Goal: Information Seeking & Learning: Learn about a topic

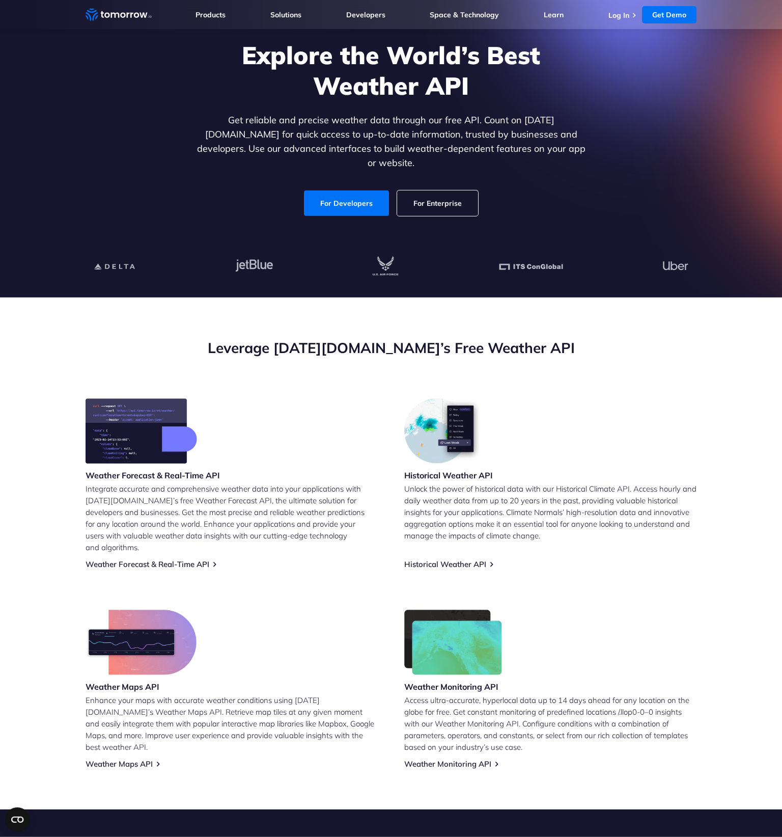
scroll to position [68, 0]
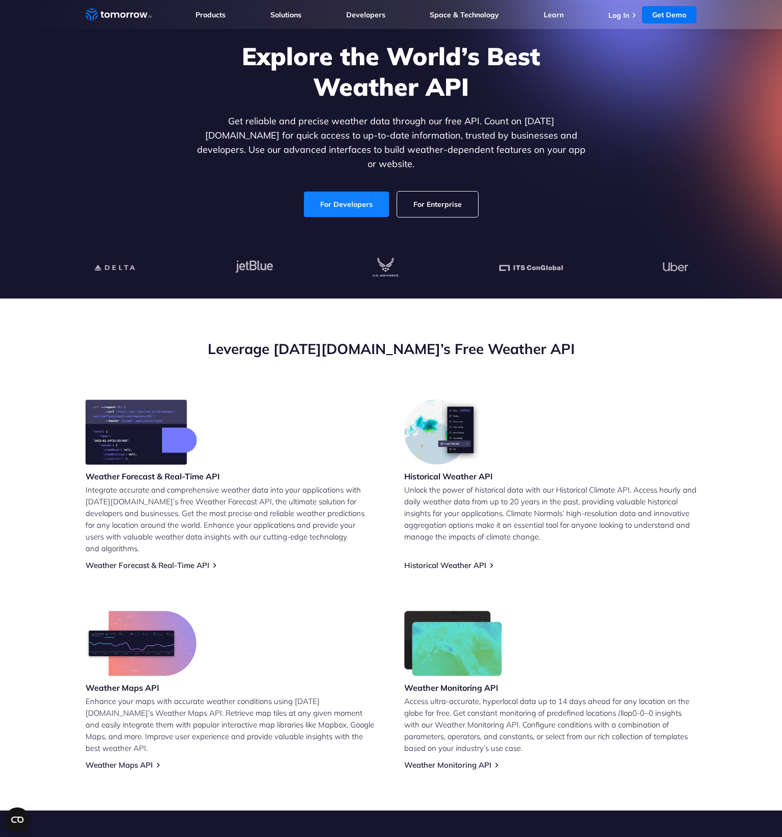
click at [374, 201] on link "For Developers" at bounding box center [346, 203] width 85 height 25
click at [155, 560] on link "Weather Forecast & Real-Time API" at bounding box center [148, 565] width 124 height 10
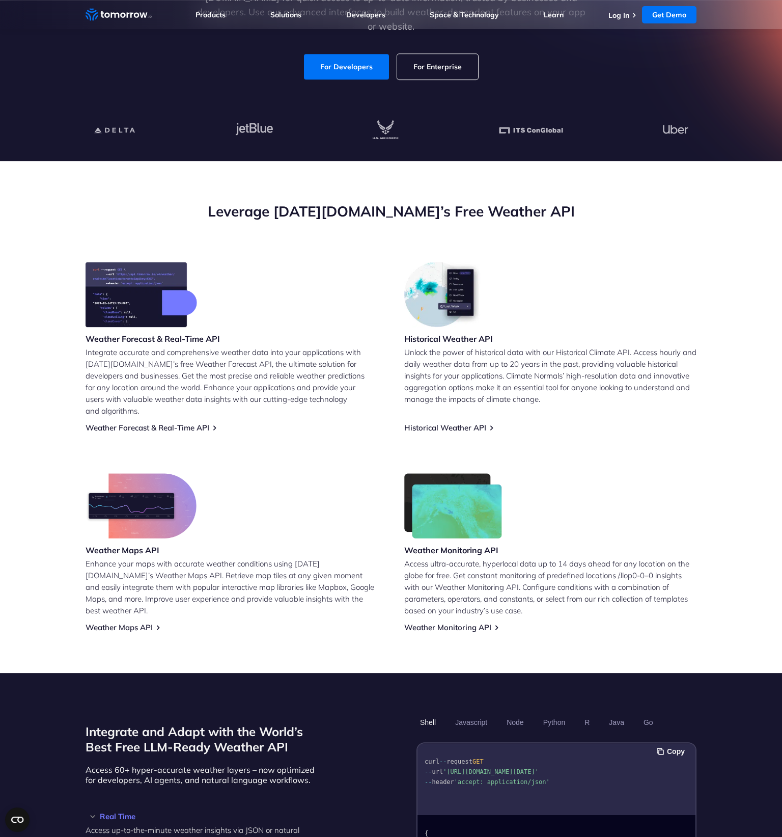
scroll to position [273, 0]
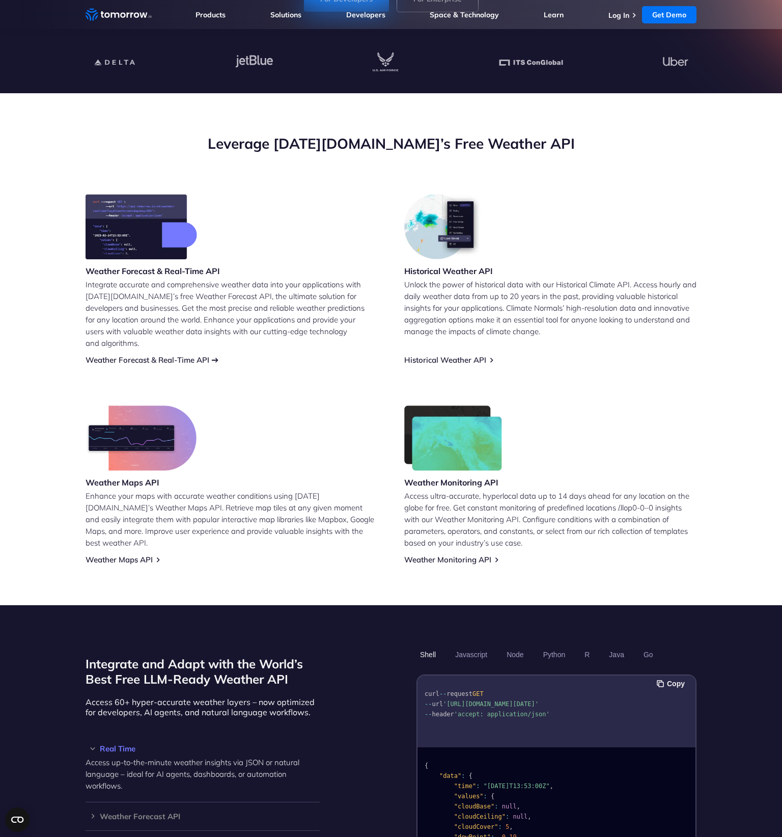
click at [168, 355] on link "Weather Forecast & Real-Time API" at bounding box center [148, 360] width 124 height 10
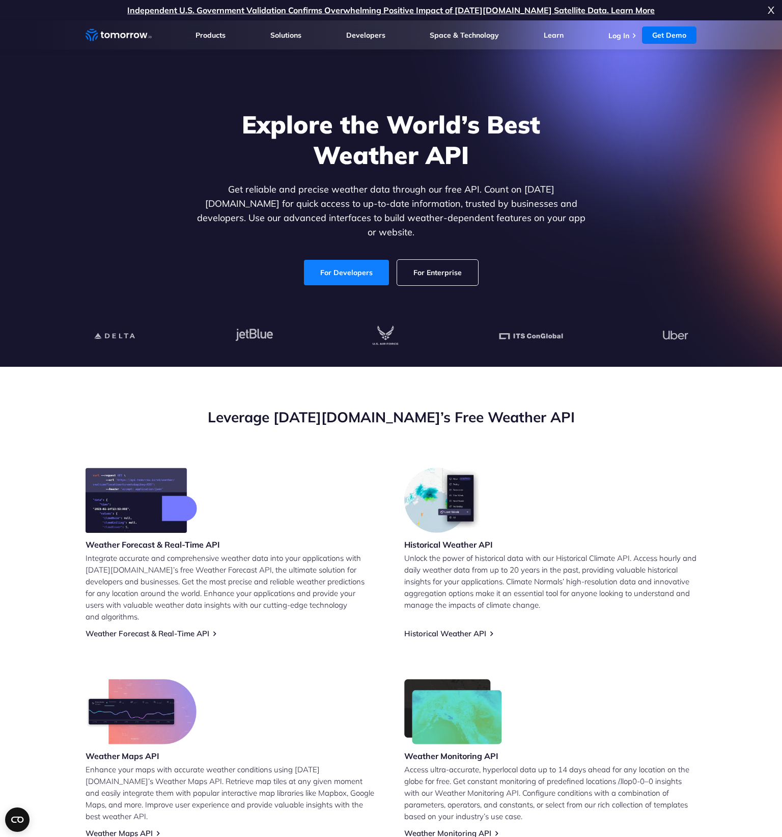
click at [344, 272] on link "For Developers" at bounding box center [346, 272] width 85 height 25
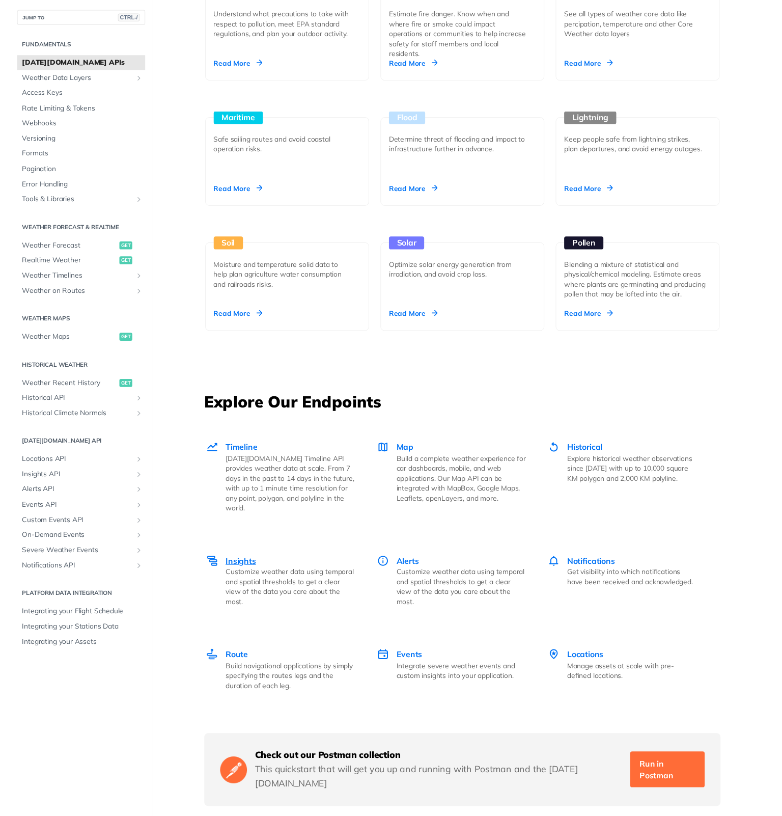
scroll to position [1222, 0]
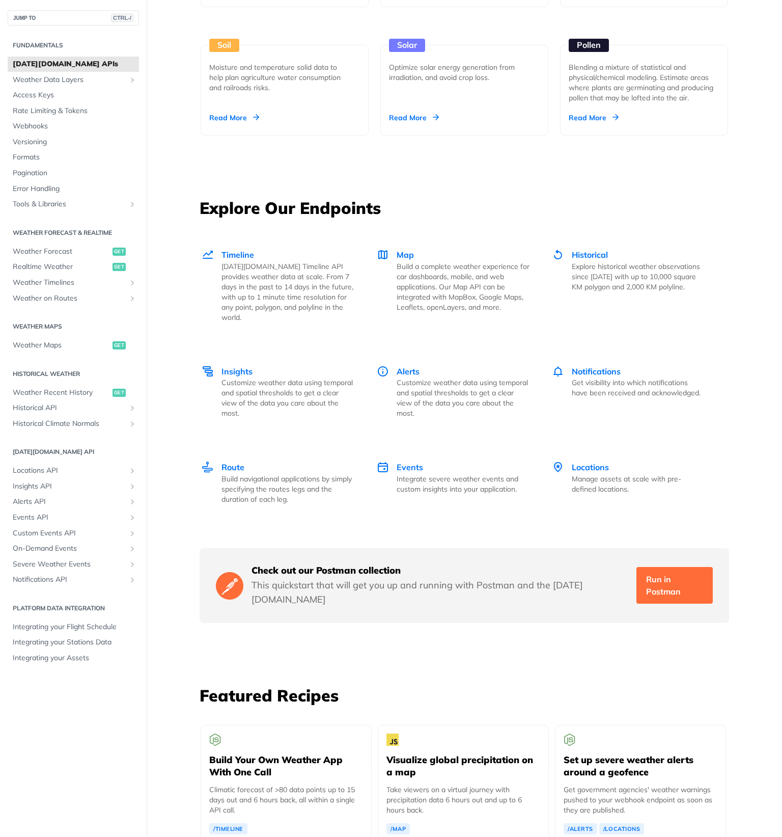
click at [526, 178] on div "Unlock Space Data Through Next-Generation Premium Features Learn More Integrate…" at bounding box center [464, 163] width 635 height 2663
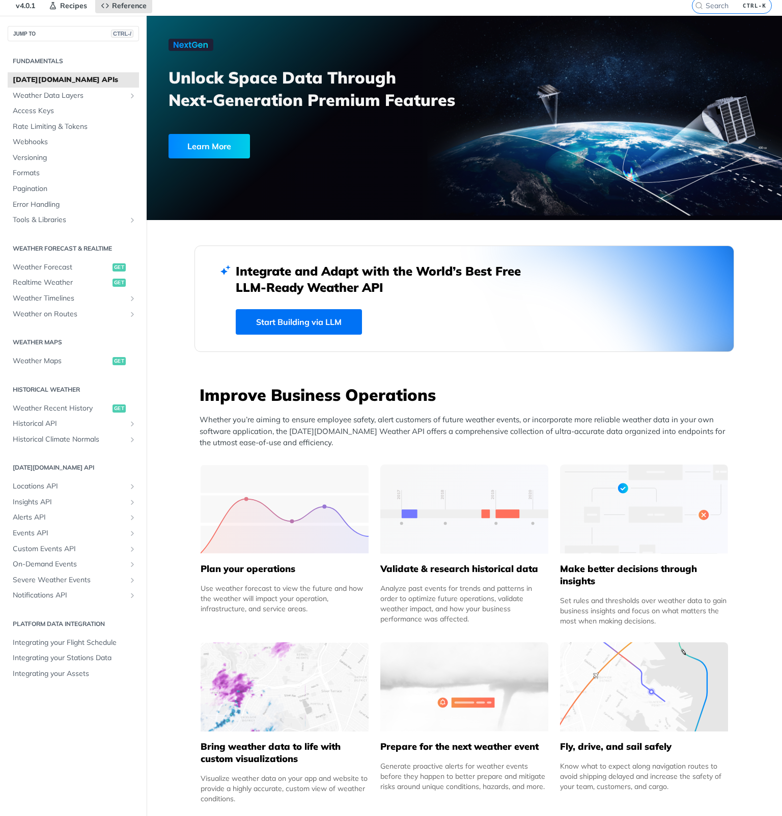
scroll to position [0, 0]
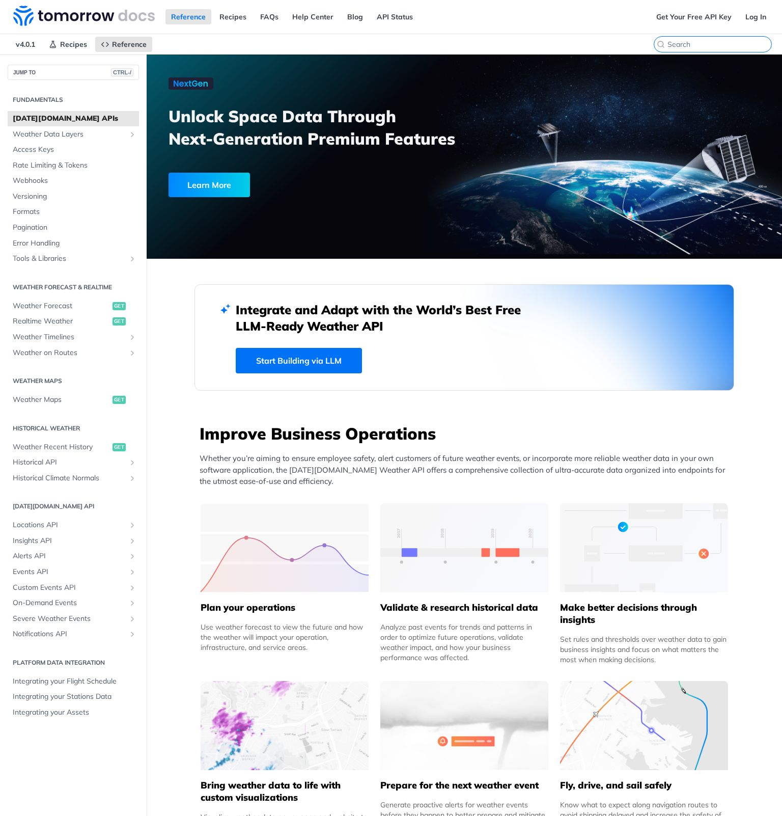
click at [716, 44] on input "CTRL-K" at bounding box center [720, 44] width 104 height 9
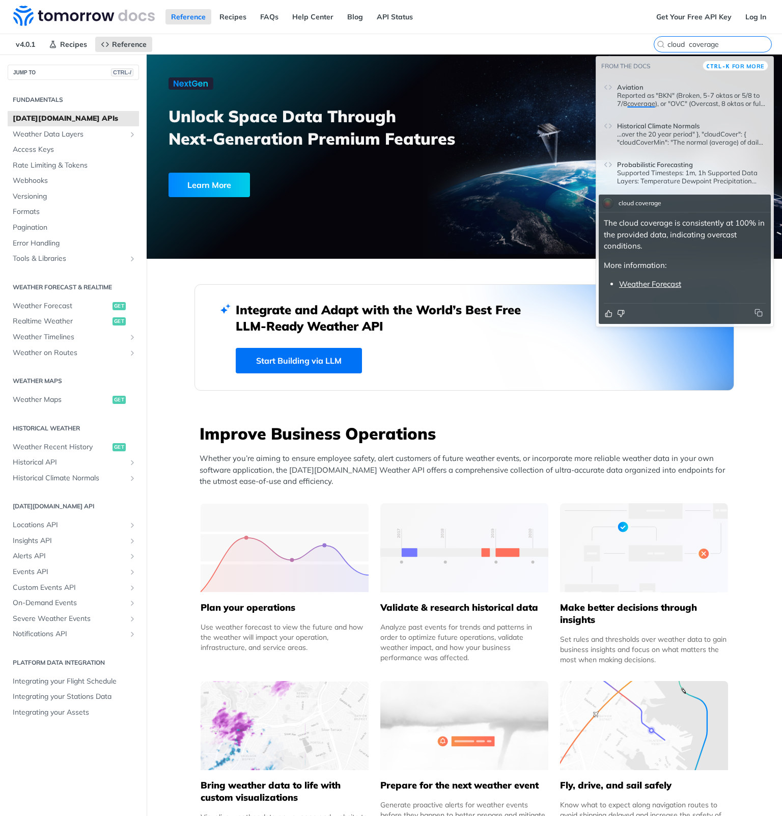
type input "cloud coverage"
click at [524, 54] on div at bounding box center [464, 156] width 635 height 204
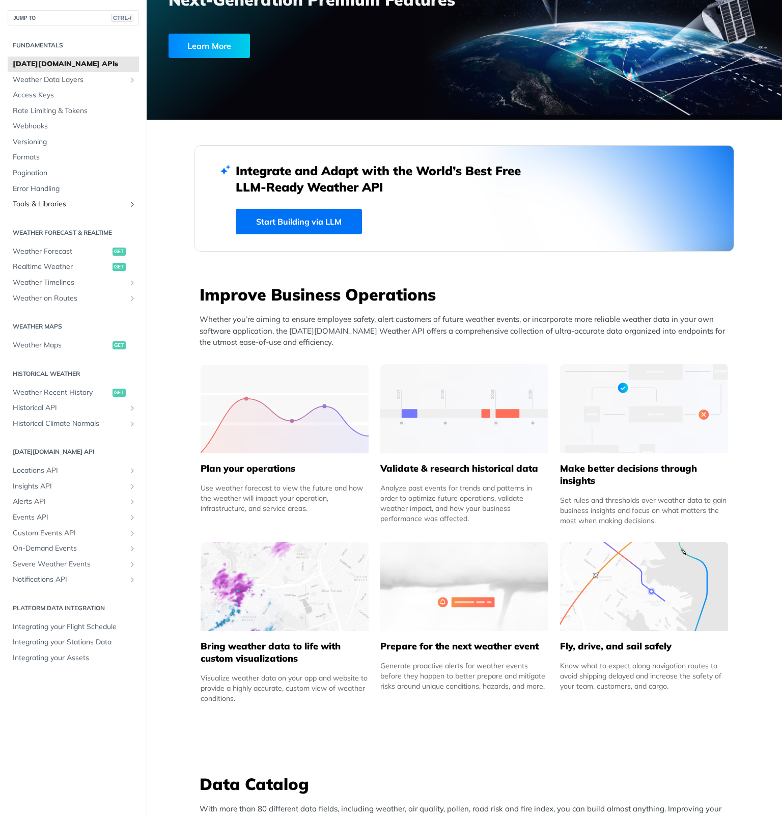
scroll to position [183, 0]
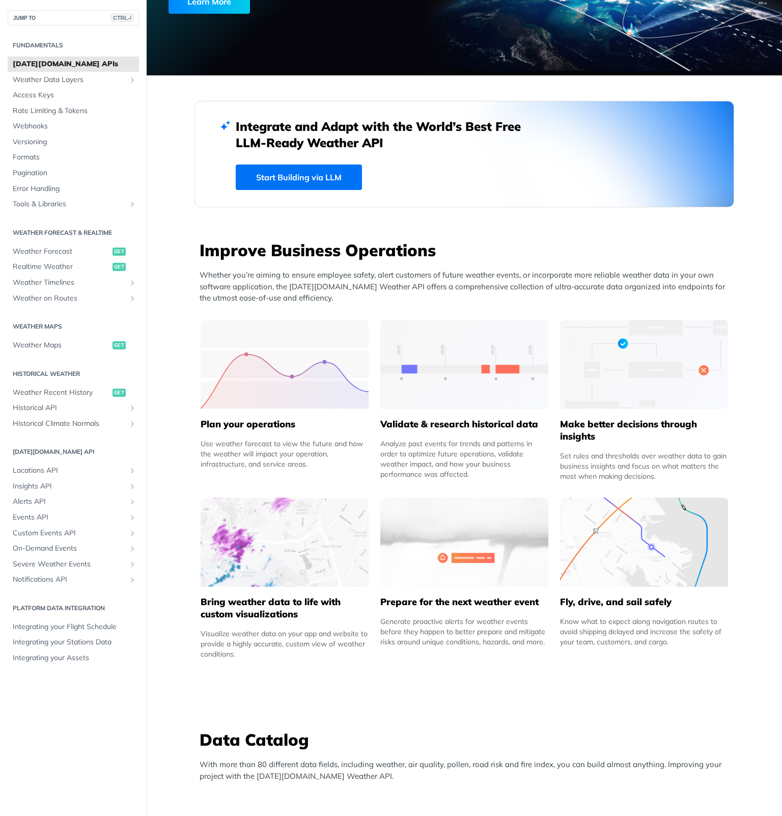
click at [355, 173] on link "Start Building via LLM" at bounding box center [299, 176] width 126 height 25
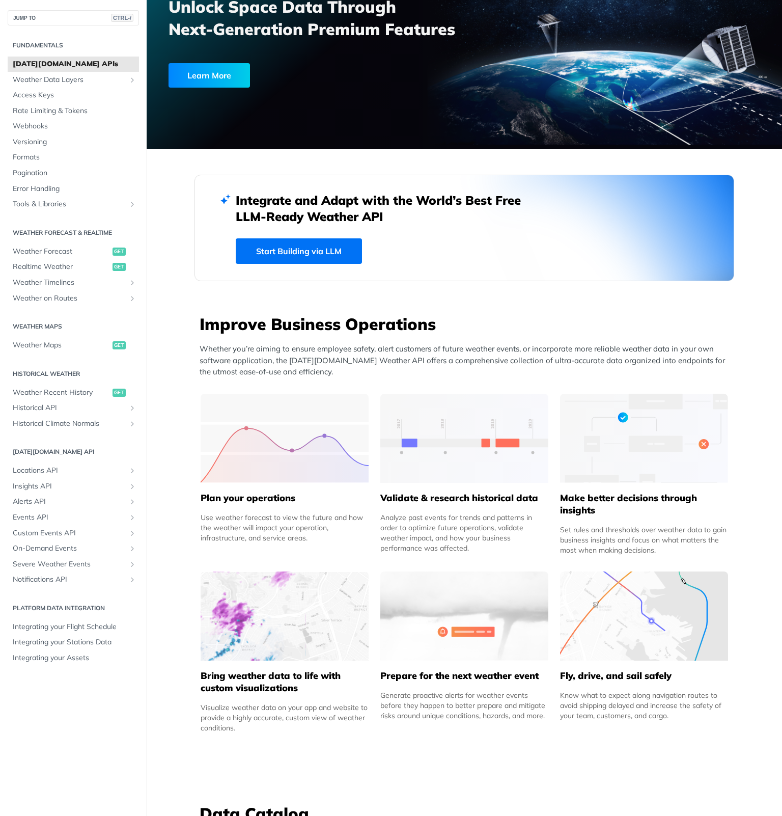
scroll to position [0, 0]
